Goal: Task Accomplishment & Management: Manage account settings

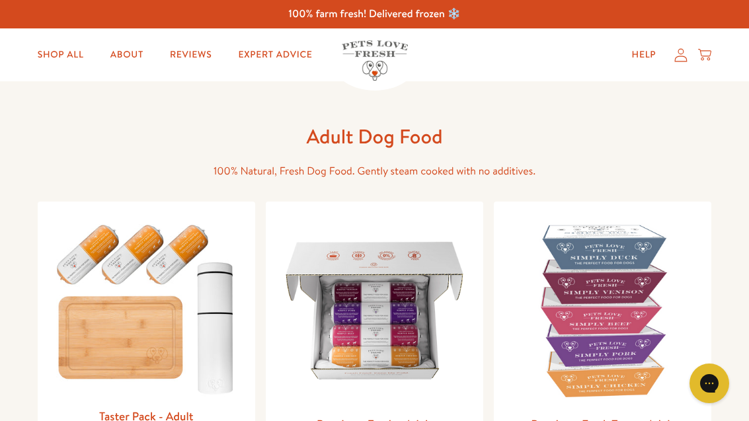
click at [677, 57] on icon at bounding box center [681, 54] width 13 height 13
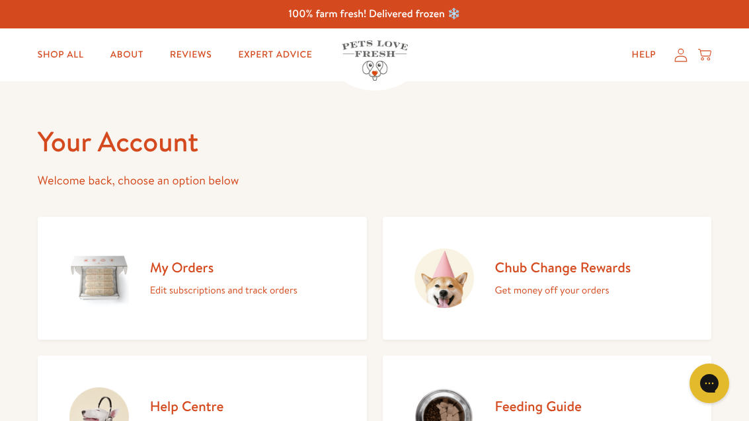
click at [256, 301] on link "My Orders Edit subscriptions and track orders" at bounding box center [202, 278] width 329 height 123
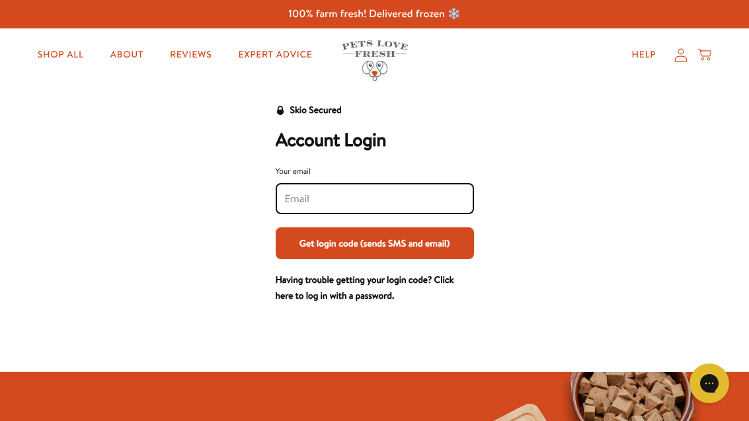
click at [340, 192] on input "Your email" at bounding box center [375, 199] width 180 height 15
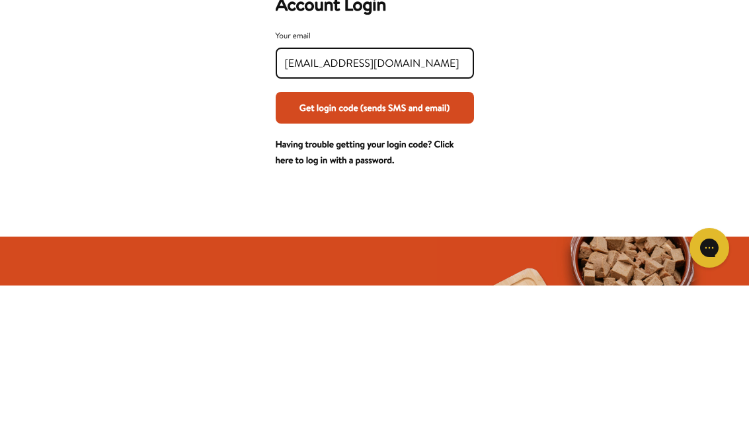
type input "Jctaylor15@hotmail.co.uk"
click at [407, 227] on button "Get login code (sends SMS and email)" at bounding box center [375, 243] width 198 height 32
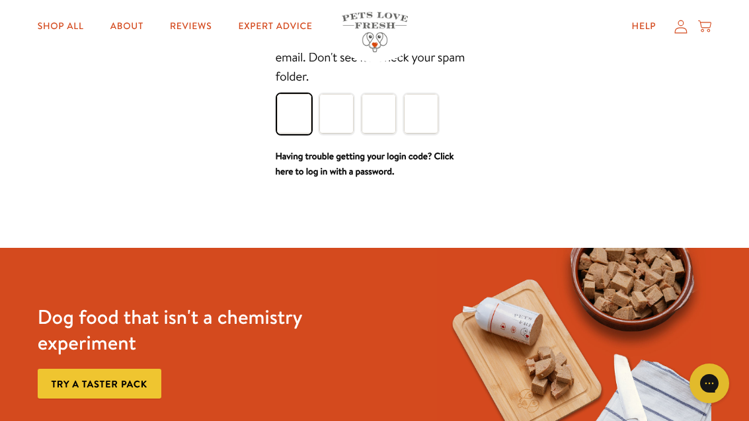
click at [296, 110] on input "Please enter your pin code" at bounding box center [294, 114] width 34 height 40
type input "1"
type input "0"
type input "6"
type input "0"
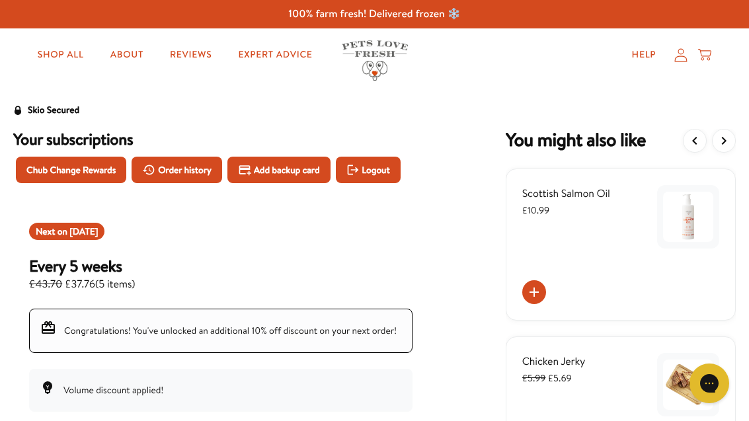
click at [682, 59] on icon at bounding box center [680, 55] width 13 height 14
